Goal: Information Seeking & Learning: Find specific fact

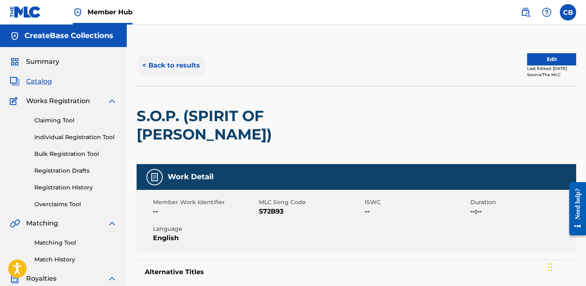
click at [192, 62] on button "< Back to results" at bounding box center [171, 65] width 69 height 20
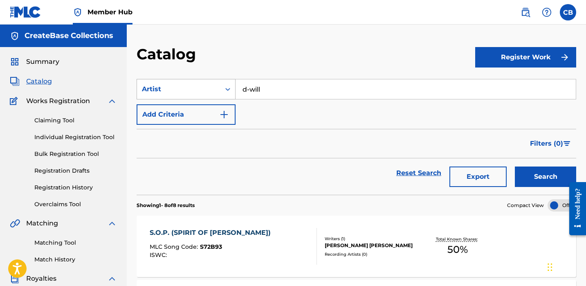
click at [200, 88] on div "Artist" at bounding box center [179, 89] width 74 height 10
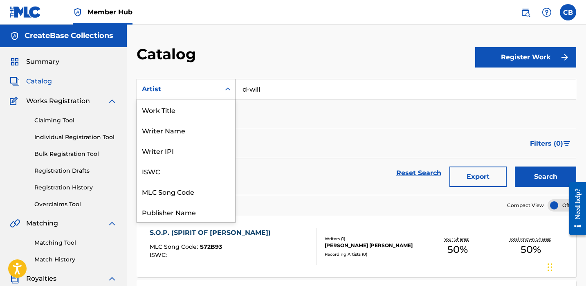
scroll to position [123, 0]
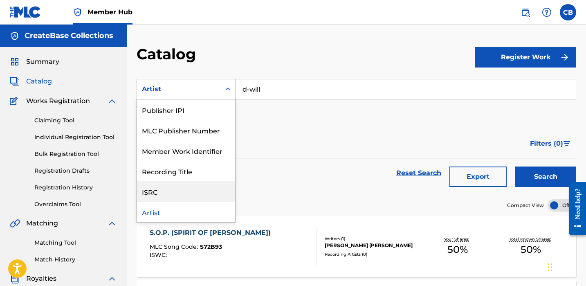
click at [191, 185] on div "ISRC" at bounding box center [186, 191] width 98 height 20
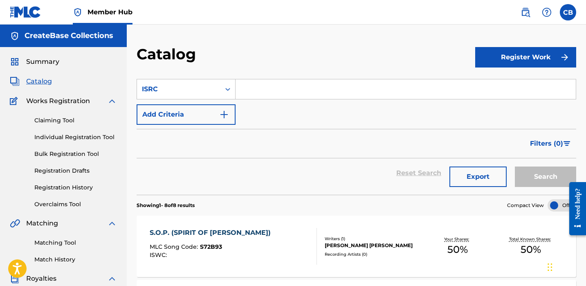
click at [262, 87] on input "Search Form" at bounding box center [406, 89] width 340 height 20
paste input "QM24S2204167"
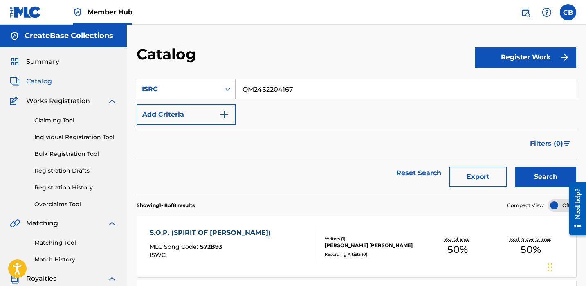
type input "QM24S2204167"
click at [515, 167] on button "Search" at bounding box center [545, 177] width 61 height 20
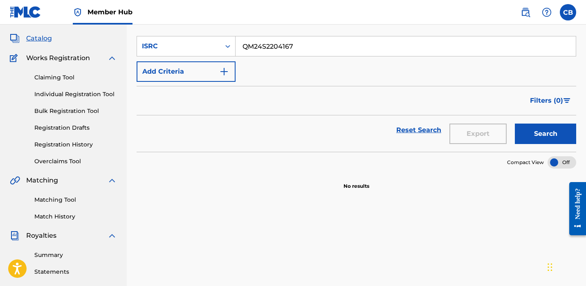
scroll to position [49, 0]
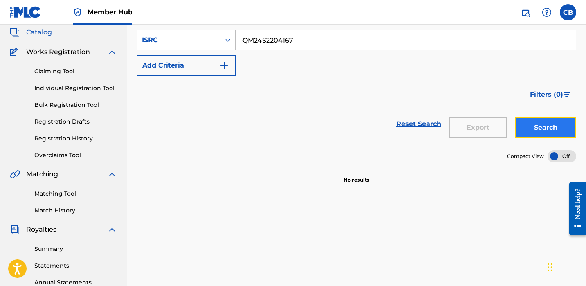
click at [535, 131] on button "Search" at bounding box center [545, 127] width 61 height 20
click at [415, 126] on link "Reset Search" at bounding box center [418, 124] width 53 height 18
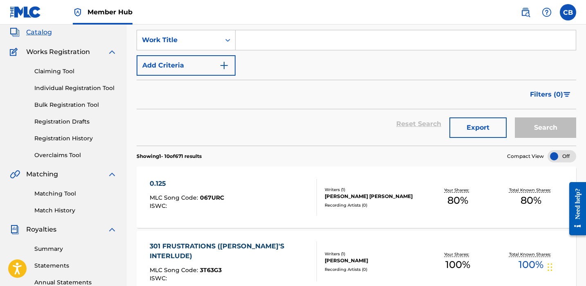
click at [253, 43] on input "Search Form" at bounding box center [406, 40] width 340 height 20
paste input "QM24S2204167"
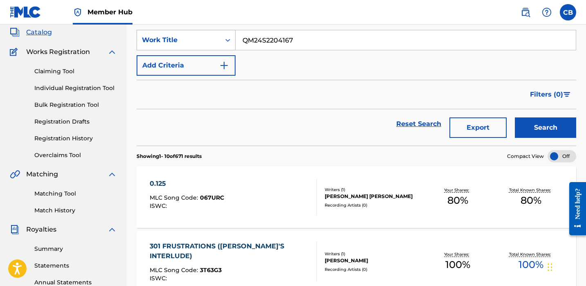
type input "QM24S2204167"
click at [228, 43] on icon "Search Form" at bounding box center [228, 40] width 8 height 8
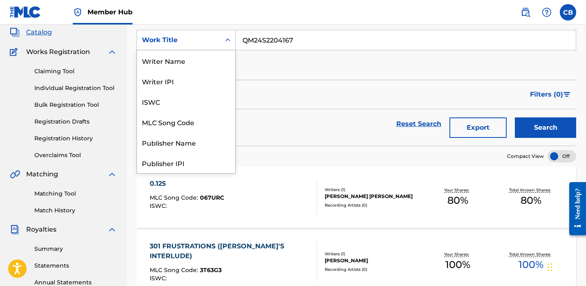
scroll to position [123, 0]
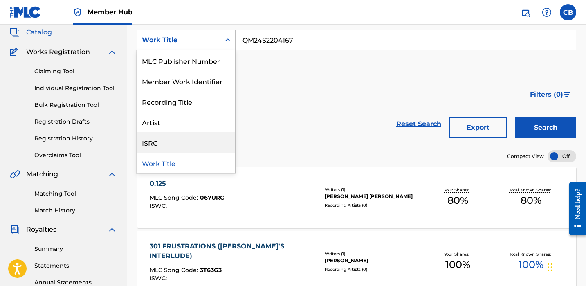
click at [196, 142] on div "ISRC" at bounding box center [186, 142] width 98 height 20
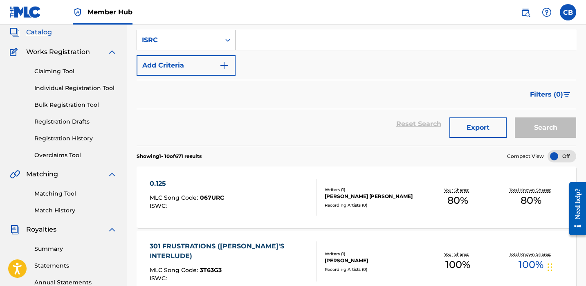
click at [319, 42] on input "Search Form" at bounding box center [406, 40] width 340 height 20
paste input "QM24S2204167"
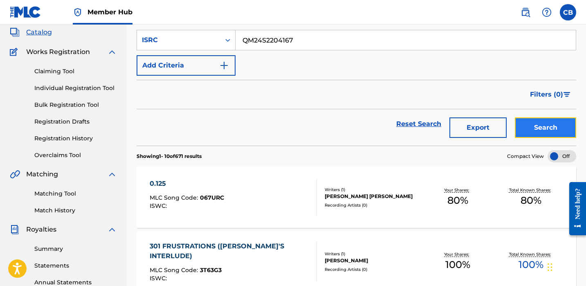
click at [523, 122] on button "Search" at bounding box center [545, 127] width 61 height 20
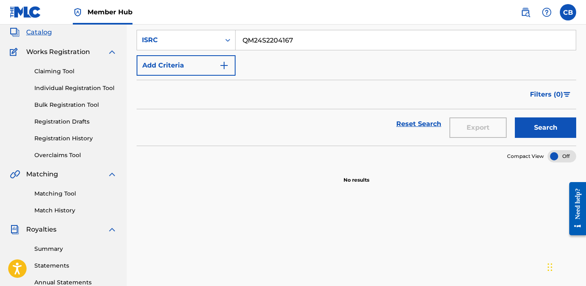
click at [259, 41] on input "QM24S2204167" at bounding box center [406, 40] width 340 height 20
paste input "Going In Circles"
type input "Going In Circles"
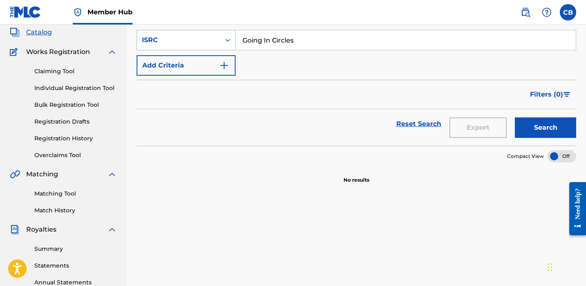
click at [216, 40] on div "ISRC" at bounding box center [178, 40] width 83 height 16
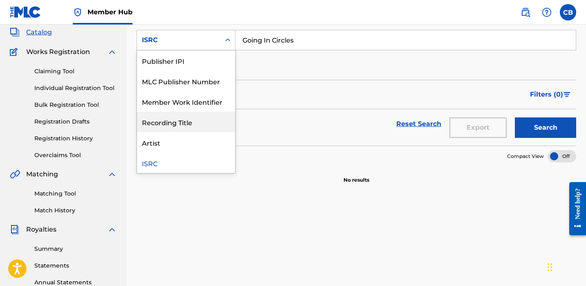
click at [191, 124] on div "Recording Title" at bounding box center [186, 122] width 98 height 20
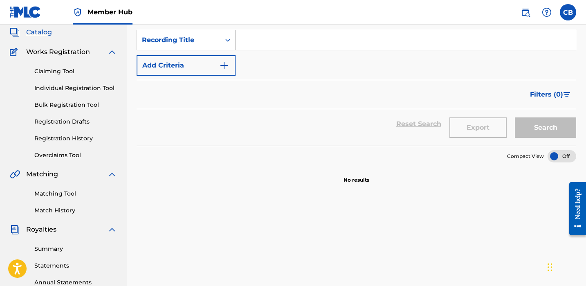
click at [298, 38] on input "Search Form" at bounding box center [406, 40] width 340 height 20
paste input "Going In Circles"
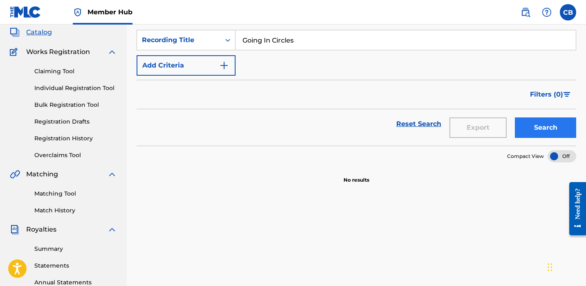
type input "Going In Circles"
click at [536, 126] on button "Search" at bounding box center [545, 127] width 61 height 20
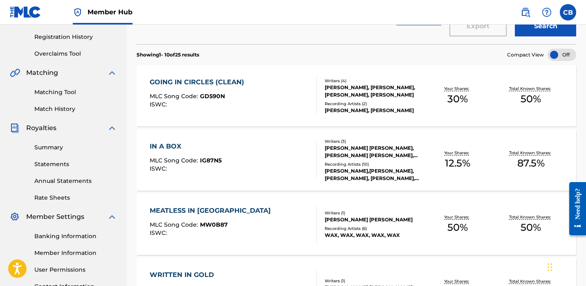
scroll to position [170, 0]
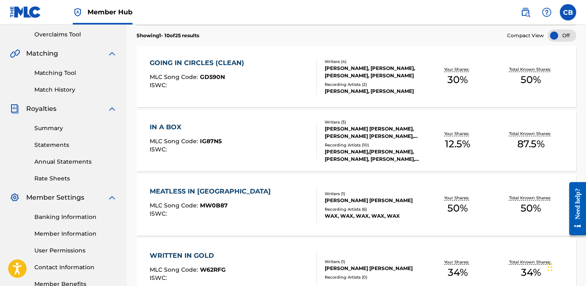
click at [313, 68] on div at bounding box center [313, 76] width 7 height 37
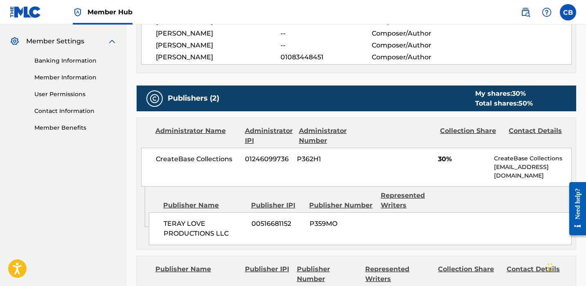
scroll to position [340, 0]
